Goal: Task Accomplishment & Management: Use online tool/utility

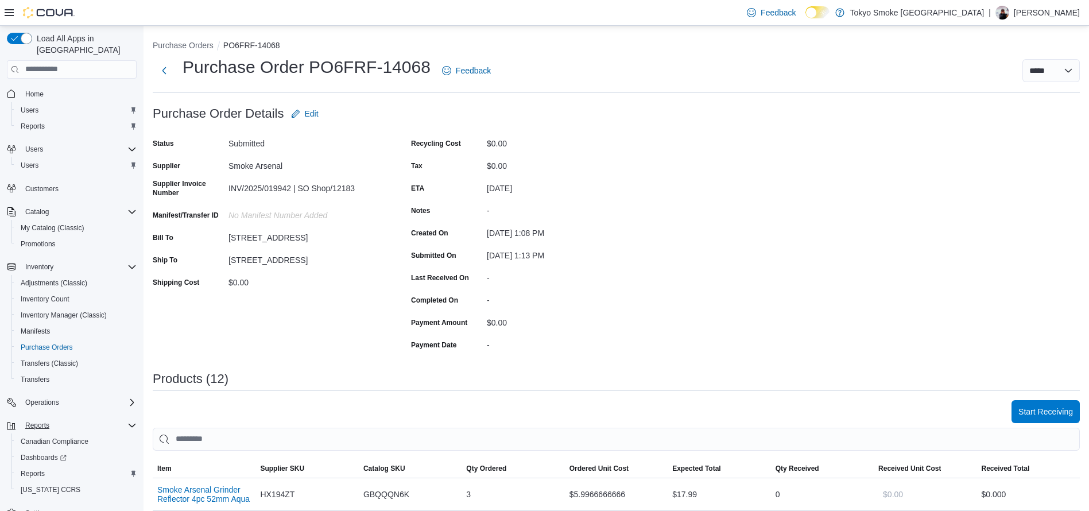
scroll to position [16, 0]
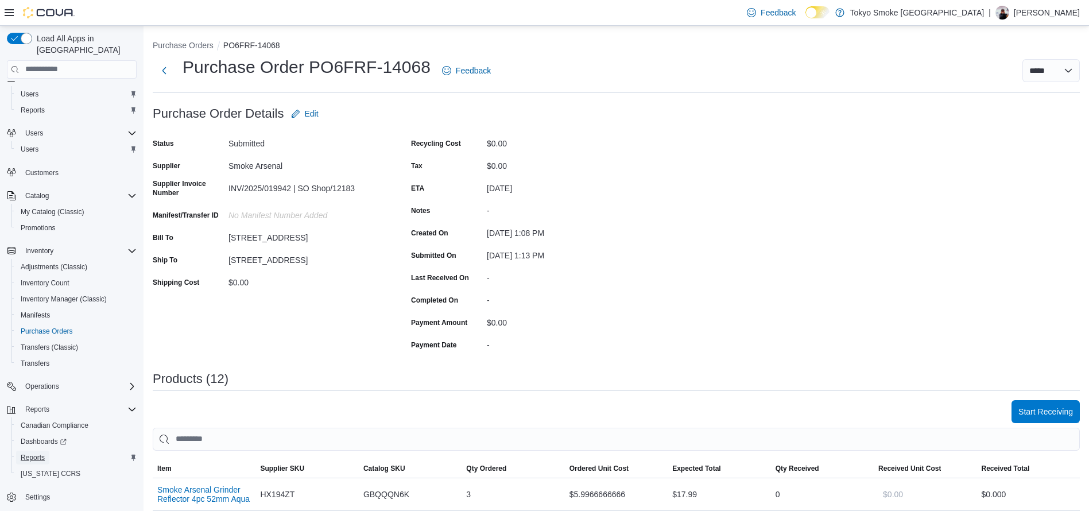
click at [31, 450] on span "Reports" at bounding box center [33, 457] width 24 height 14
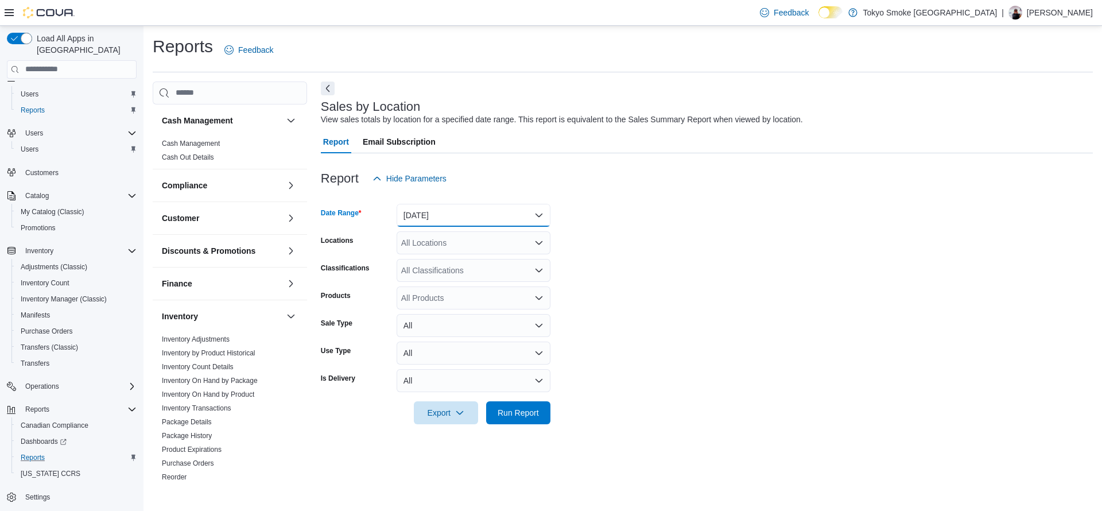
click at [477, 219] on button "[DATE]" at bounding box center [474, 215] width 154 height 23
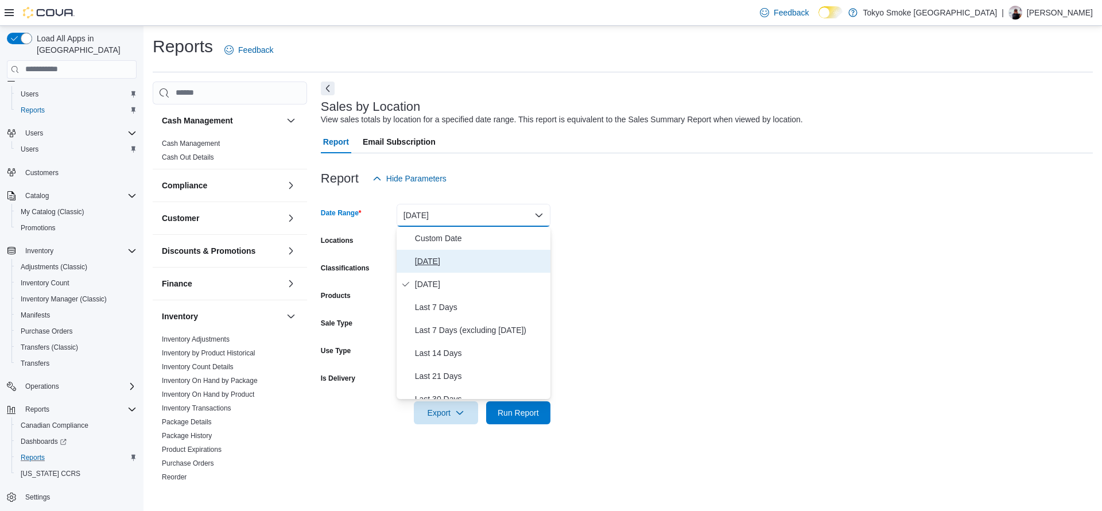
click at [456, 256] on span "[DATE]" at bounding box center [480, 261] width 131 height 14
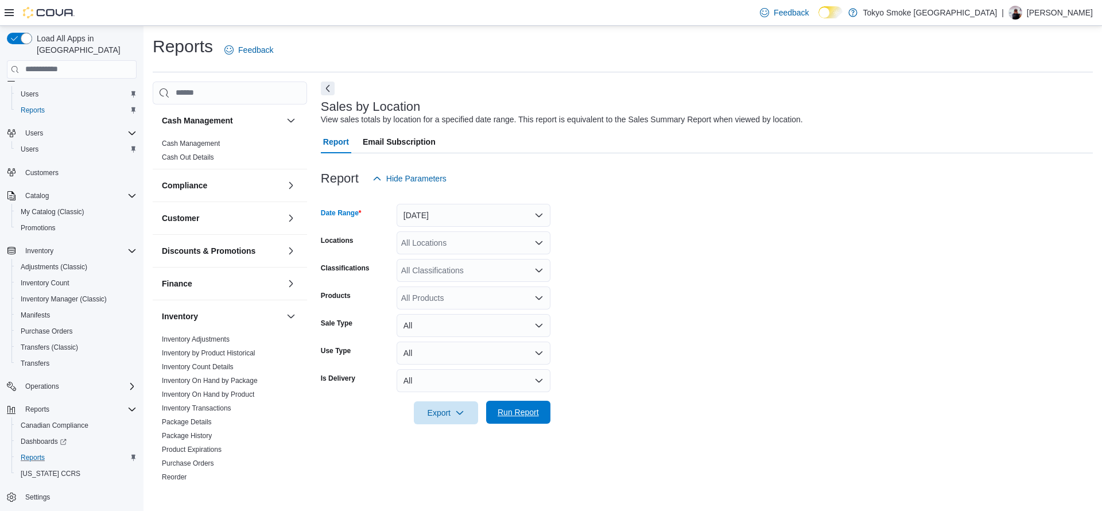
click at [521, 406] on span "Run Report" at bounding box center [518, 412] width 51 height 23
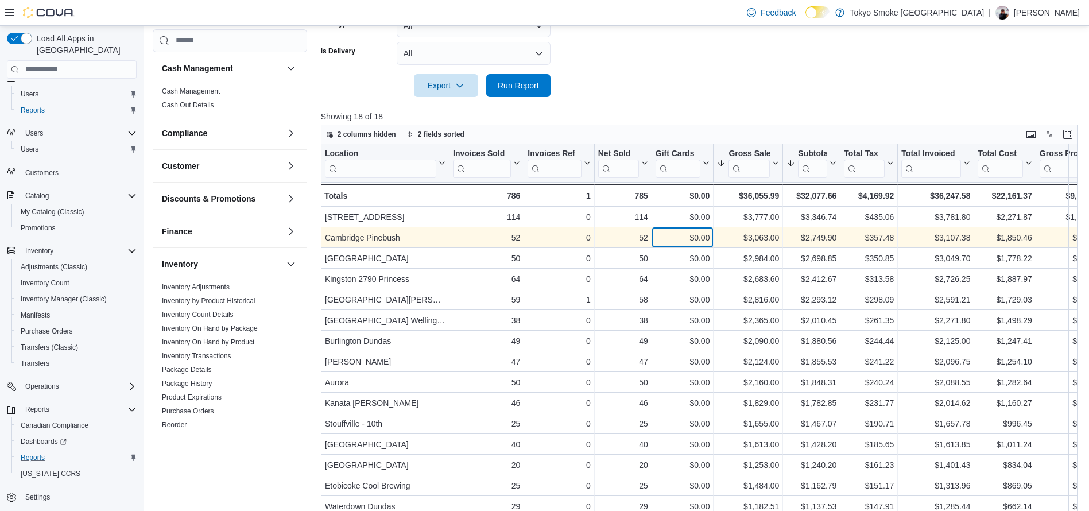
click at [708, 244] on div "$0.00" at bounding box center [682, 238] width 55 height 14
